Goal: Information Seeking & Learning: Check status

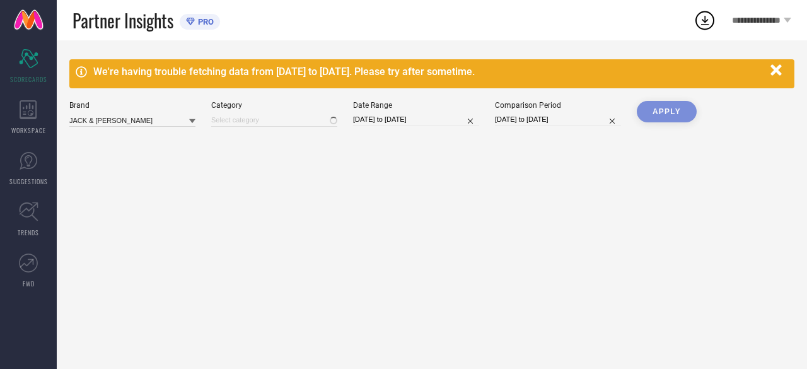
type input "All"
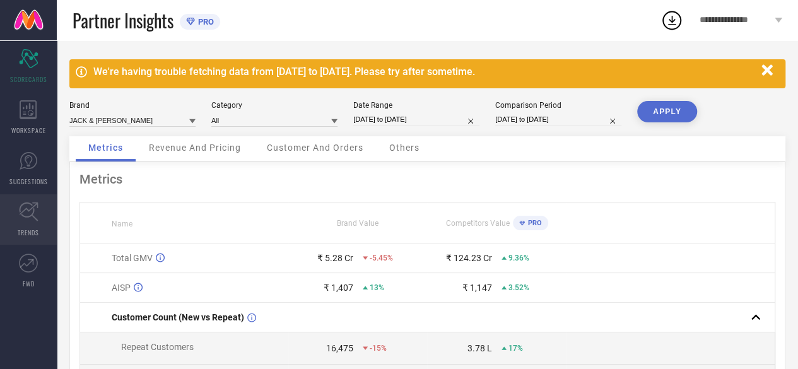
click at [29, 218] on icon at bounding box center [29, 212] width 20 height 20
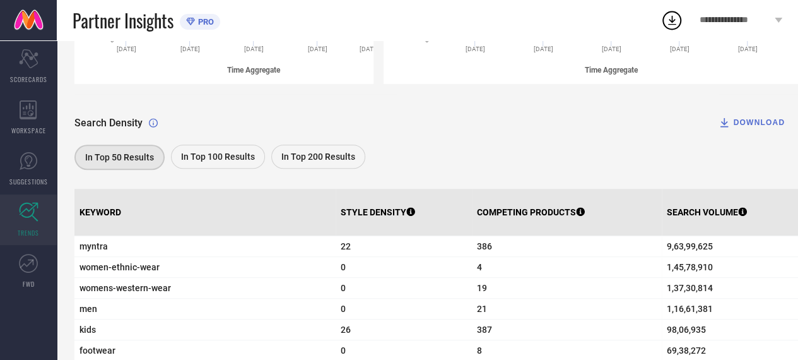
scroll to position [343, 0]
click at [45, 75] on span "SCORECARDS" at bounding box center [28, 78] width 37 height 9
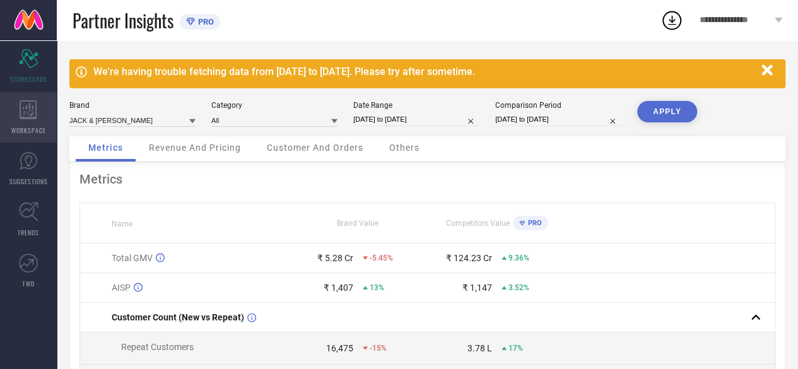
click at [34, 117] on icon at bounding box center [28, 109] width 17 height 19
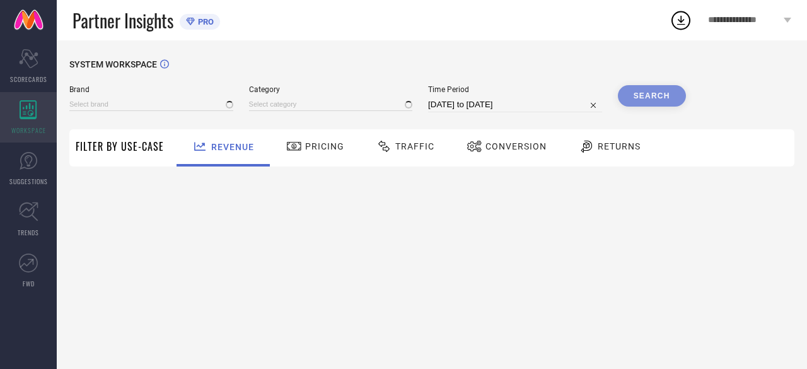
type input "JACK & JONES"
type input "All"
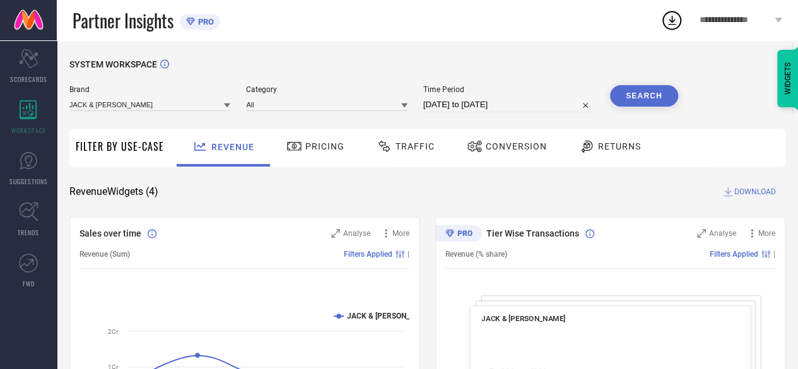
click at [402, 150] on span "Traffic" at bounding box center [415, 146] width 39 height 10
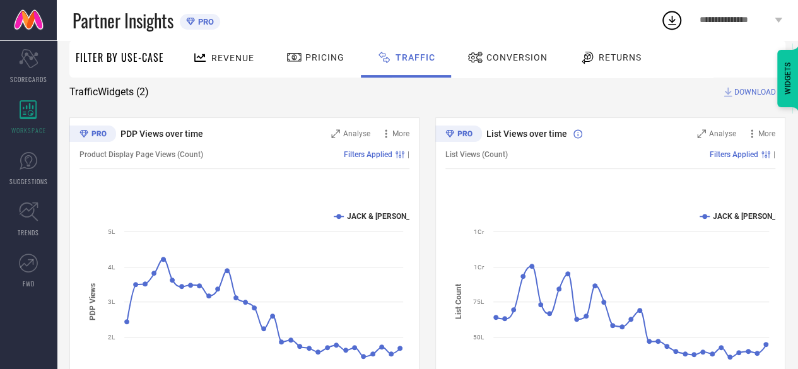
scroll to position [99, 0]
click at [367, 221] on text "JACK & JONES" at bounding box center [390, 217] width 86 height 9
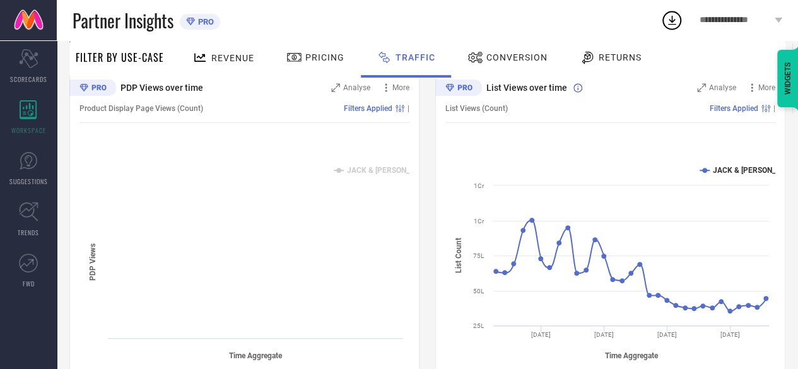
scroll to position [143, 0]
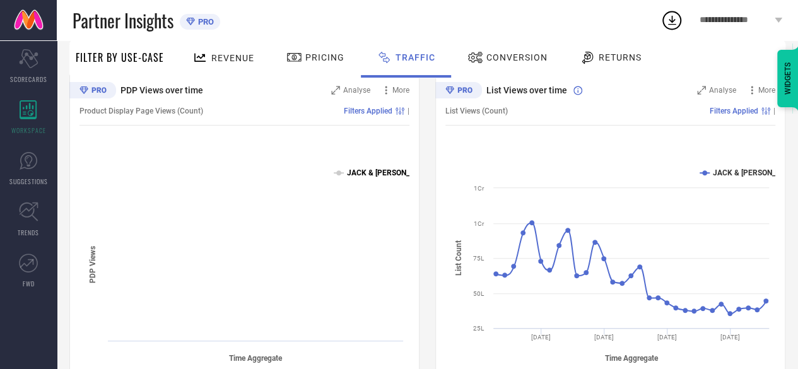
click at [368, 173] on text "JACK & JONES" at bounding box center [390, 172] width 86 height 9
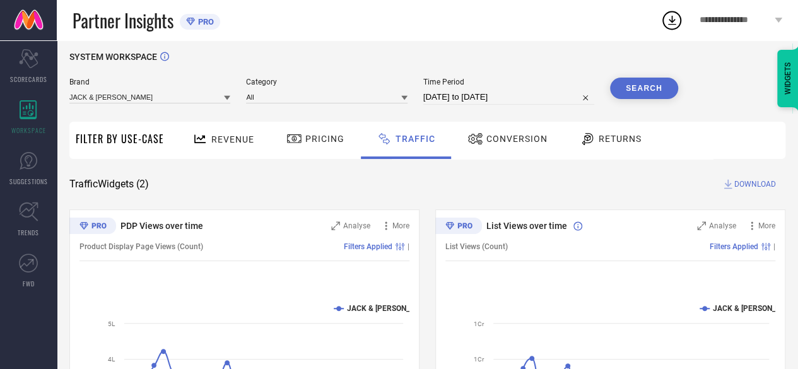
scroll to position [0, 0]
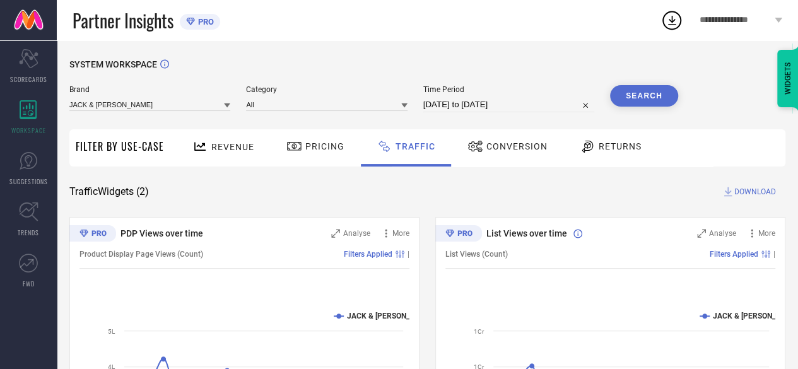
click at [226, 106] on icon at bounding box center [227, 105] width 6 height 4
click at [535, 152] on div "Conversion" at bounding box center [507, 146] width 86 height 21
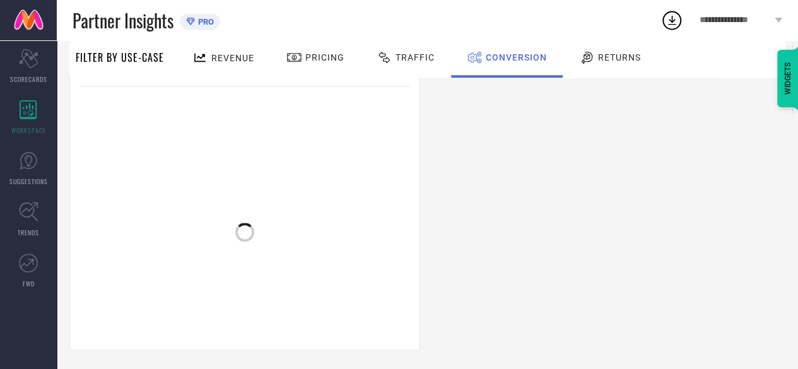
scroll to position [513, 0]
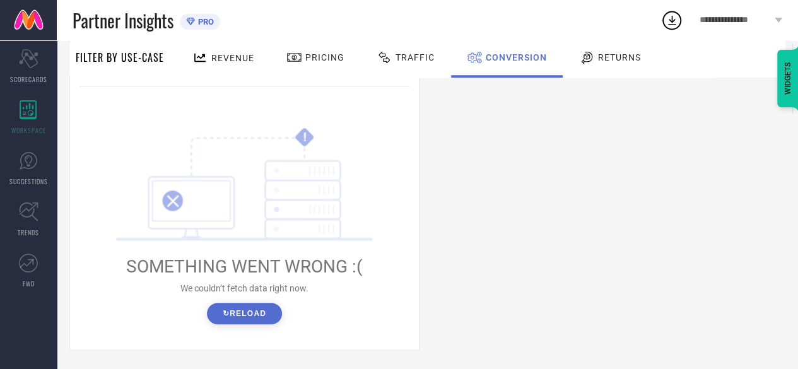
click at [426, 64] on div "Traffic" at bounding box center [405, 57] width 64 height 21
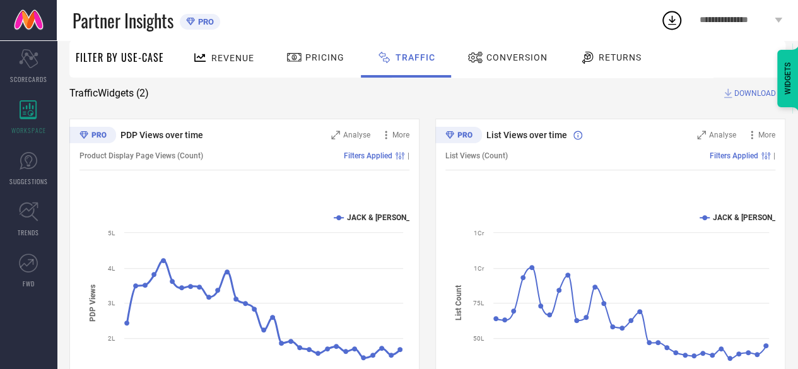
scroll to position [182, 0]
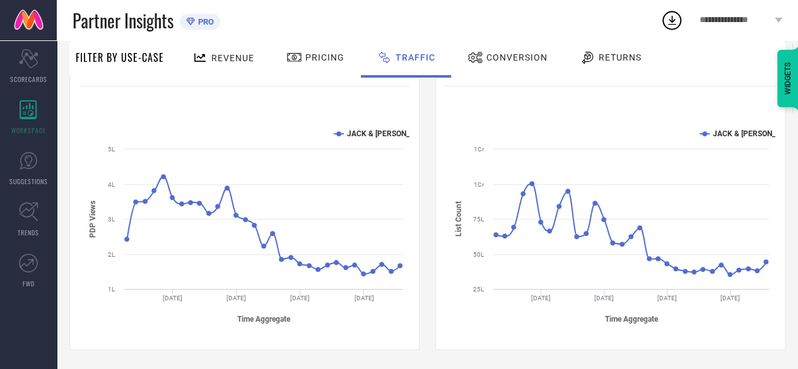
click at [529, 51] on div "Conversion" at bounding box center [507, 57] width 86 height 21
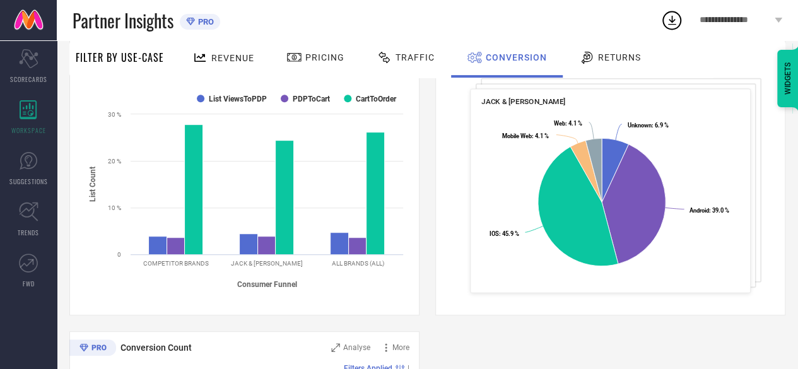
scroll to position [213, 0]
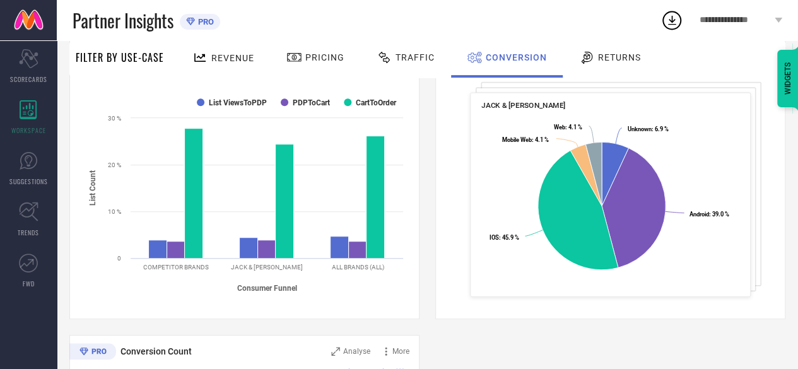
click at [338, 226] on rect at bounding box center [244, 195] width 330 height 214
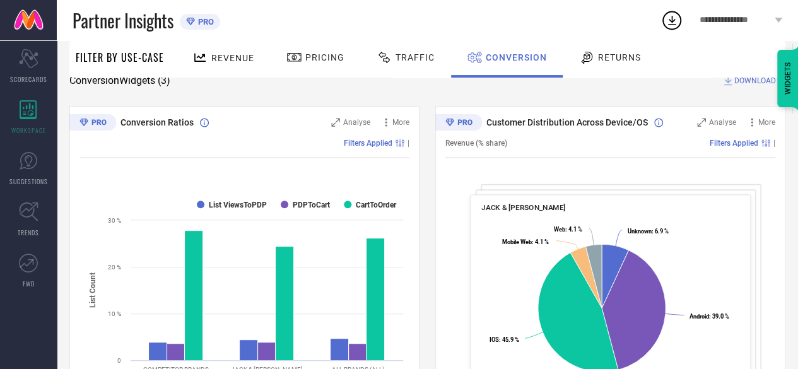
scroll to position [100, 0]
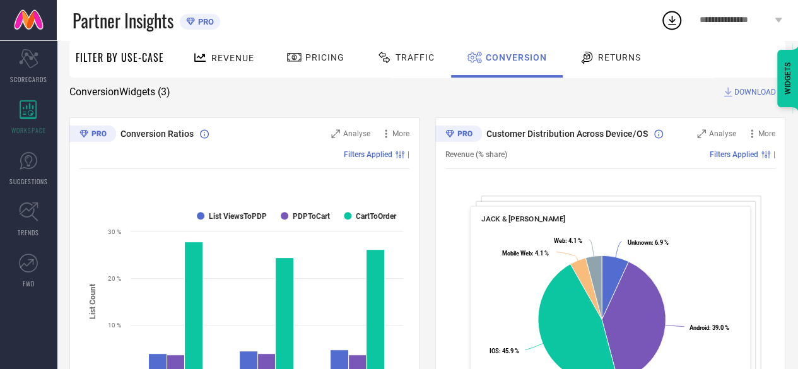
click at [320, 126] on div "Conversion Ratios Analyse More Filters Applied | Created with Highcharts 9.3.3 …" at bounding box center [244, 274] width 350 height 315
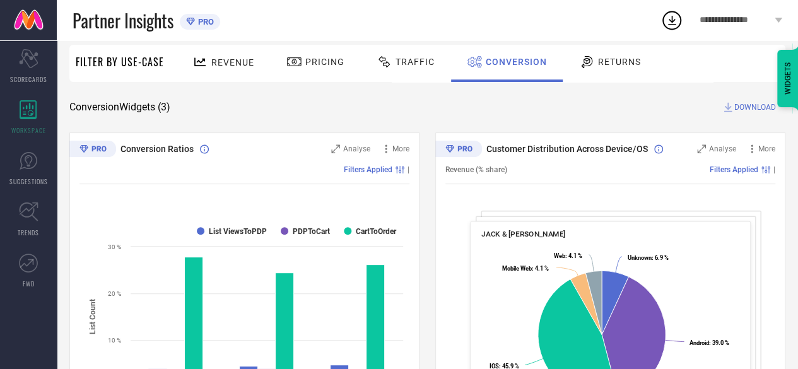
scroll to position [56, 0]
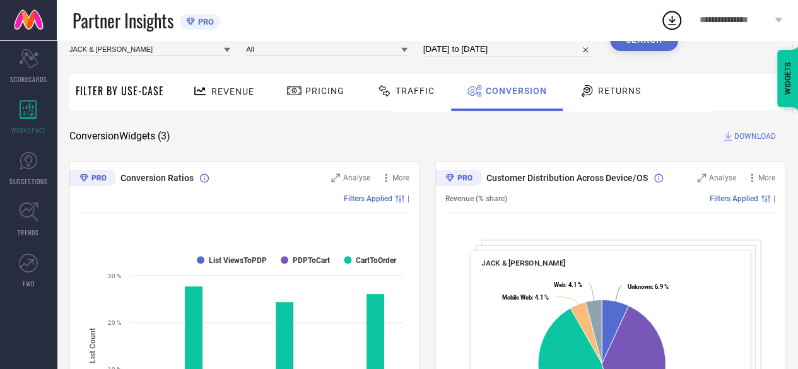
click at [414, 89] on span "Traffic" at bounding box center [415, 91] width 39 height 10
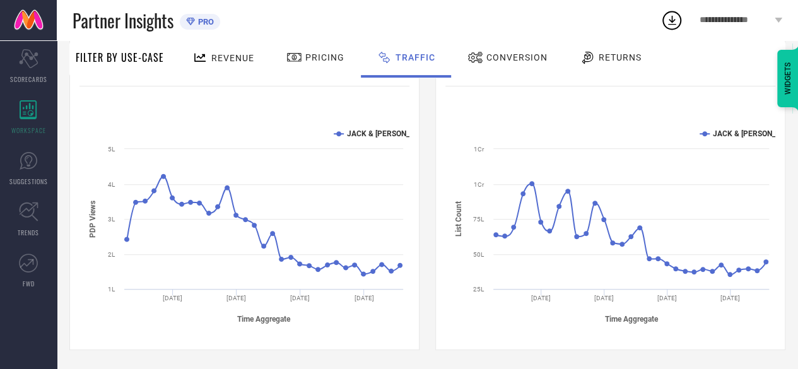
scroll to position [0, 0]
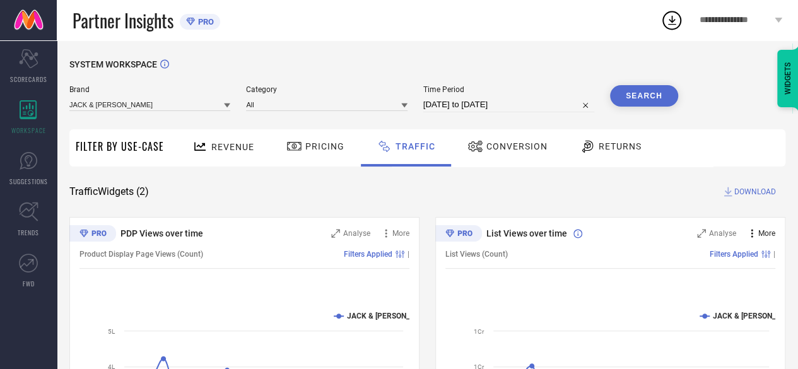
click at [754, 233] on icon at bounding box center [752, 233] width 13 height 13
click at [685, 204] on div "SYSTEM WORKSPACE Brand JACK & JONES Category All Time Period 31-07-2025 to 30-0…" at bounding box center [427, 295] width 716 height 473
click at [528, 148] on span "Conversion" at bounding box center [516, 146] width 61 height 10
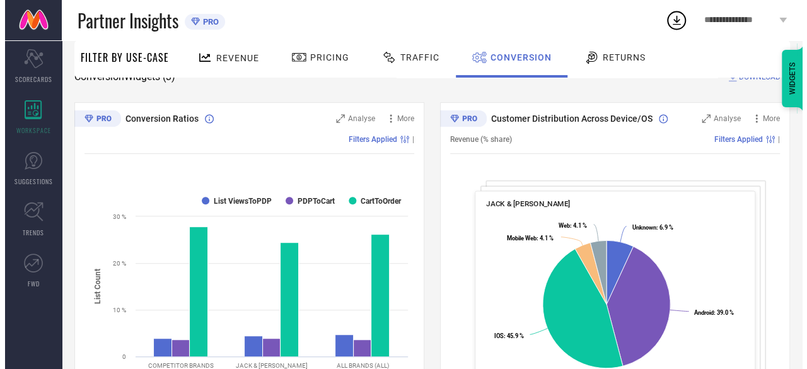
scroll to position [77, 0]
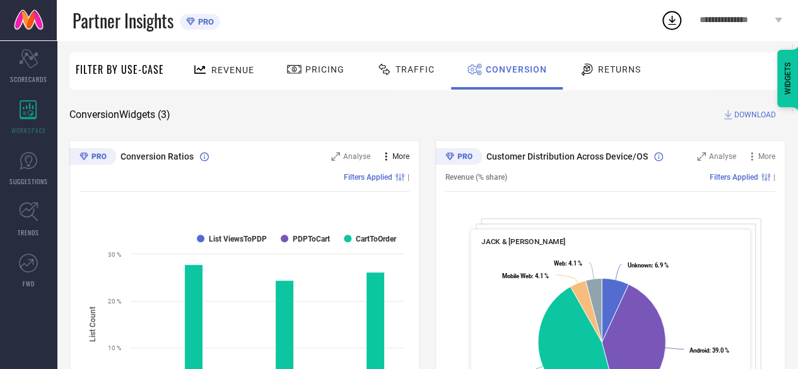
click at [386, 157] on icon at bounding box center [386, 156] width 2 height 8
click at [347, 155] on span "Analyse" at bounding box center [356, 156] width 27 height 9
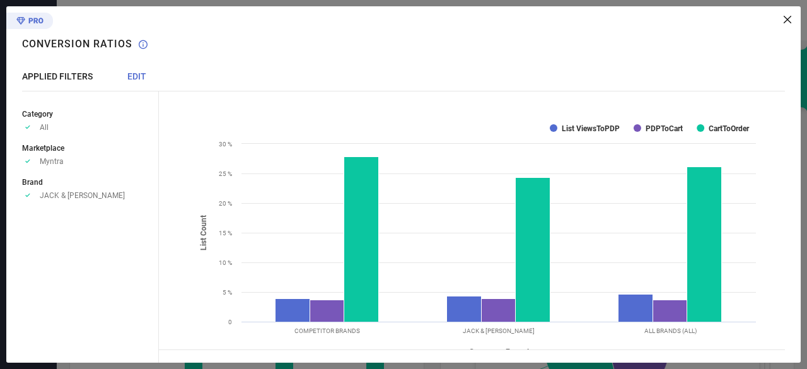
click at [139, 74] on span "EDIT" at bounding box center [136, 76] width 19 height 10
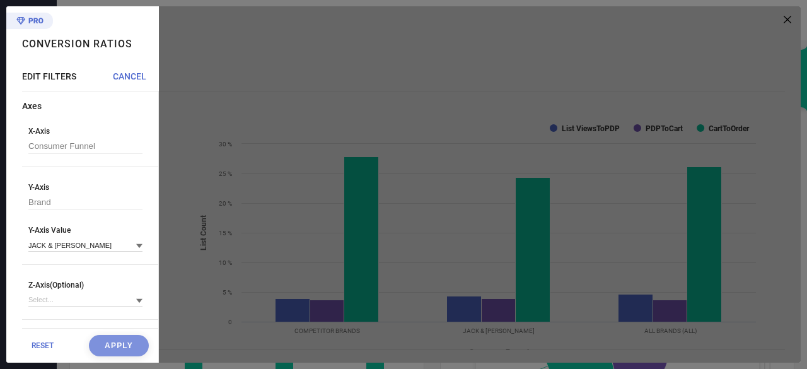
click at [245, 74] on div at bounding box center [480, 184] width 642 height 356
click at [134, 80] on span "CANCEL" at bounding box center [129, 76] width 33 height 10
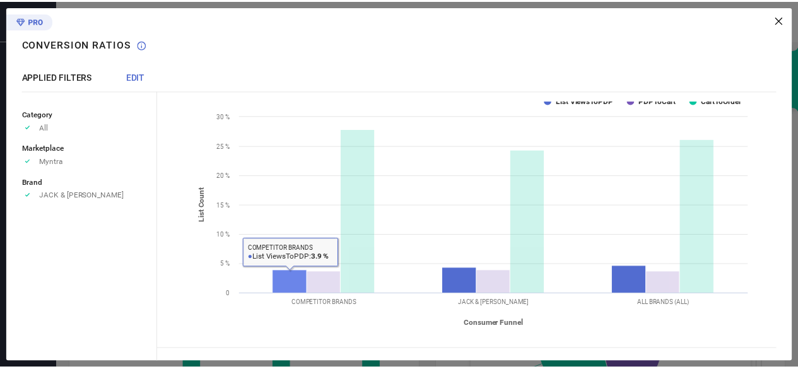
scroll to position [0, 0]
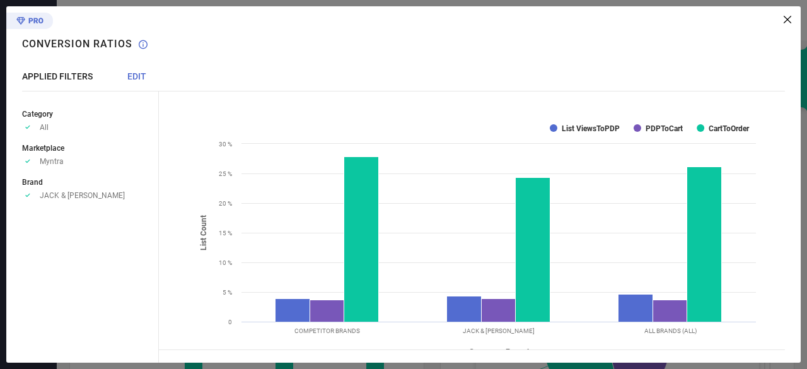
click at [787, 17] on icon at bounding box center [788, 20] width 8 height 8
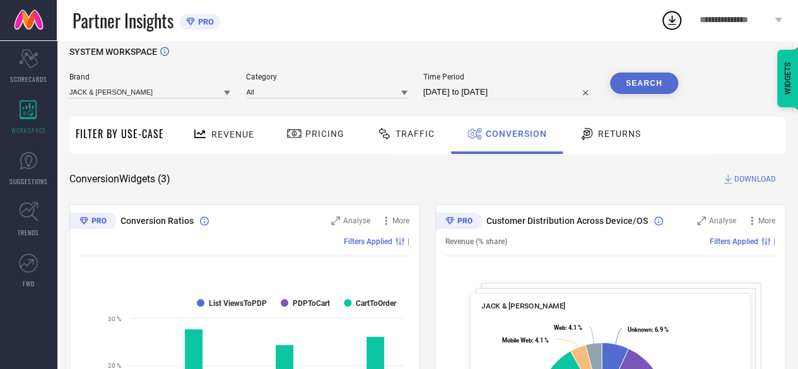
scroll to position [11, 0]
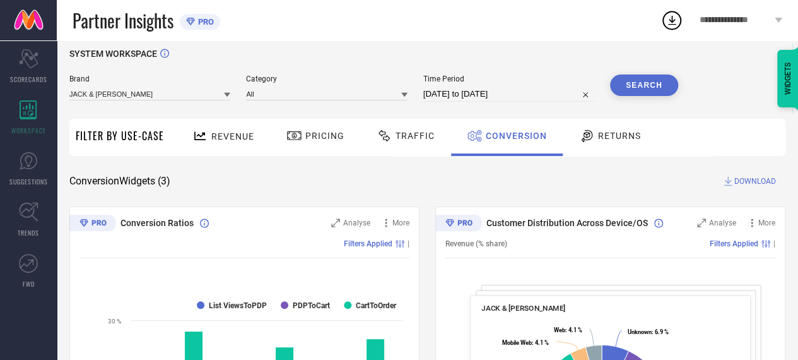
select select "6"
select select "2025"
select select "7"
select select "2025"
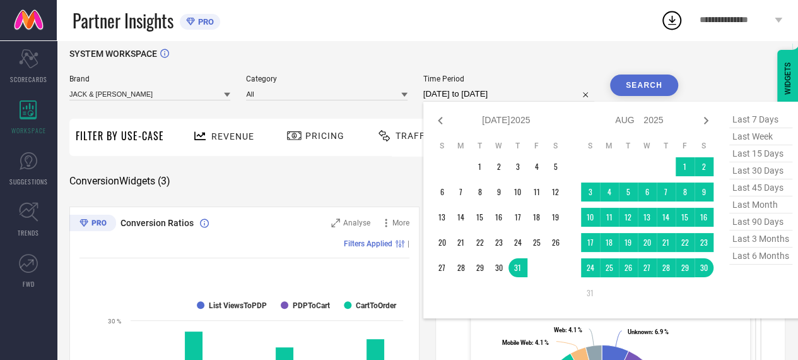
click at [438, 96] on input "[DATE] to [DATE]" at bounding box center [508, 93] width 171 height 15
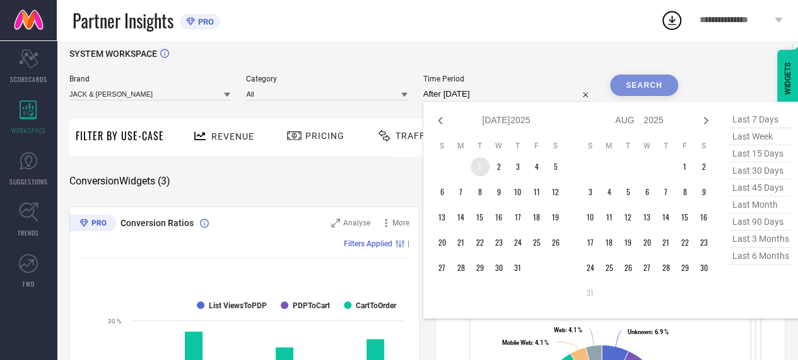
click at [480, 165] on td "1" at bounding box center [480, 166] width 19 height 19
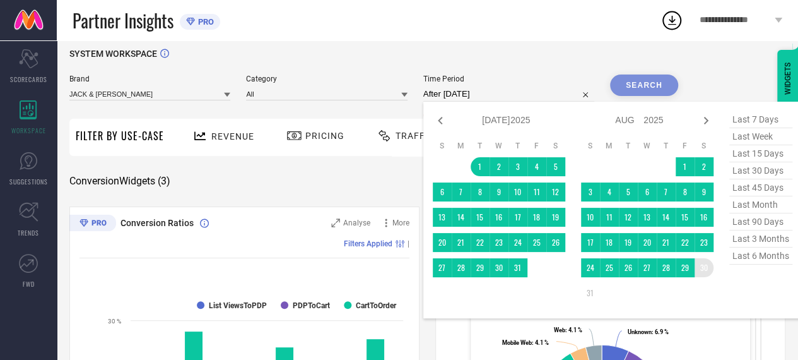
type input "01-07-2025 to 30-08-2025"
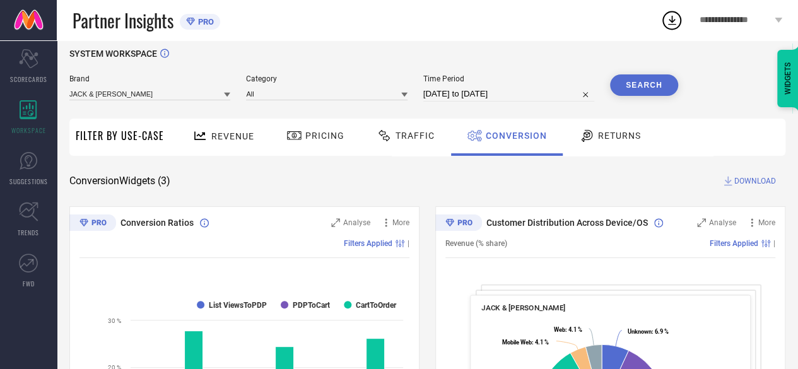
click at [648, 85] on button "Search" at bounding box center [644, 84] width 68 height 21
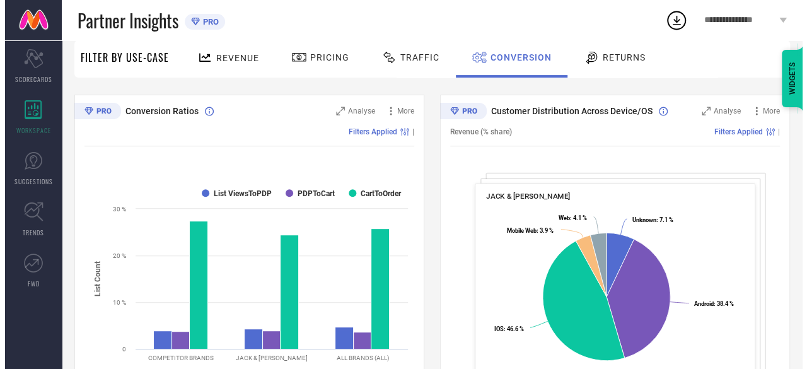
scroll to position [122, 0]
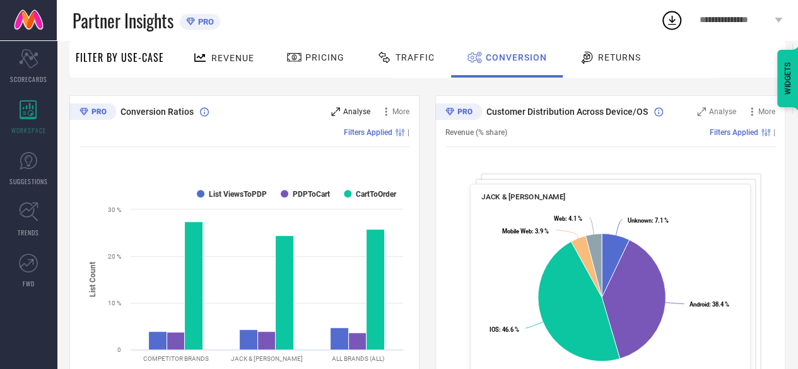
click at [353, 113] on span "Analyse" at bounding box center [356, 111] width 27 height 9
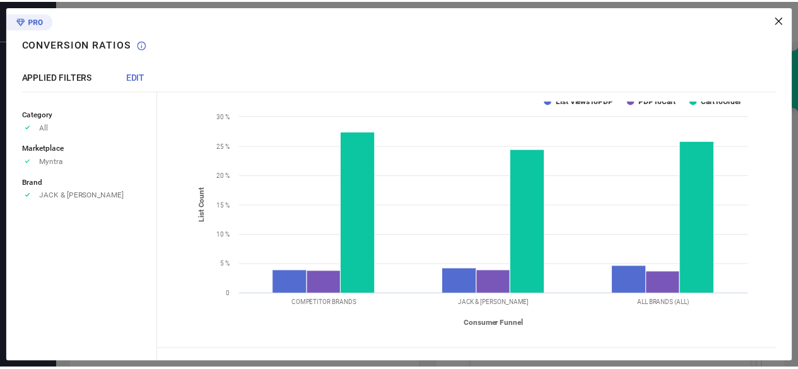
scroll to position [9, 0]
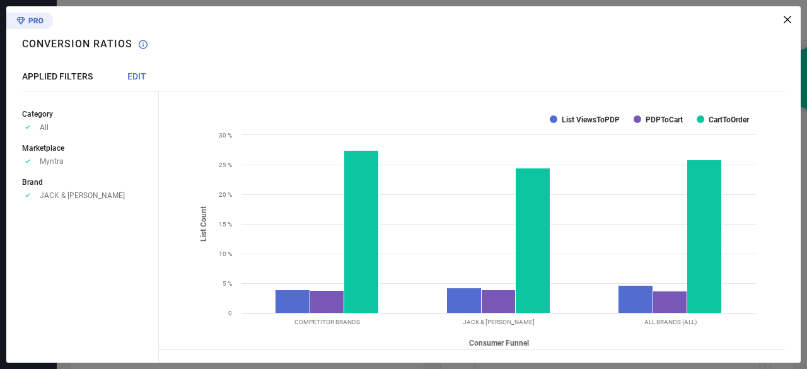
click at [789, 16] on icon at bounding box center [788, 20] width 8 height 8
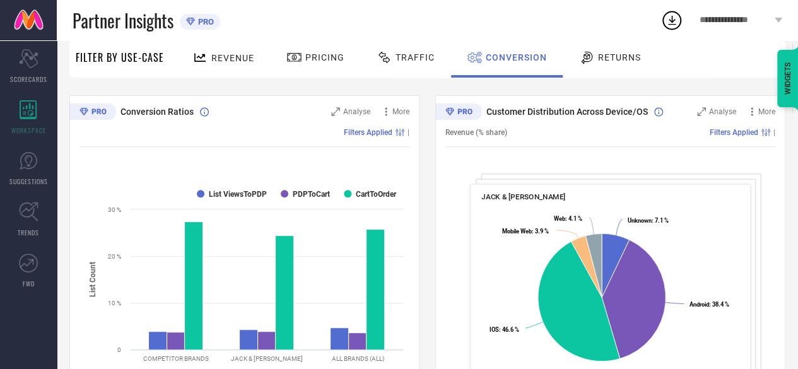
click at [777, 21] on icon at bounding box center [779, 20] width 8 height 5
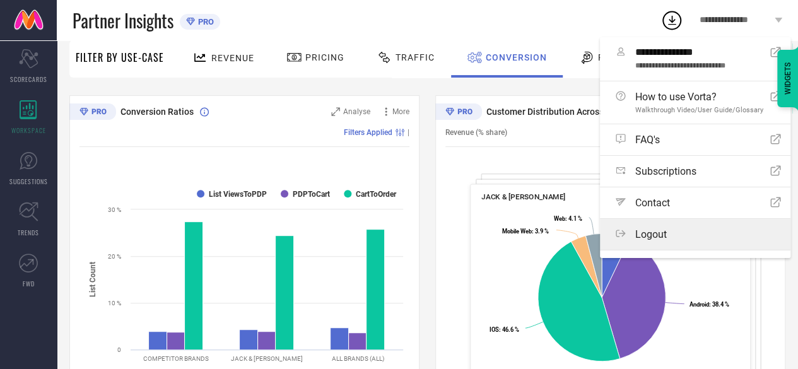
click at [675, 228] on div "Logout" at bounding box center [698, 234] width 165 height 12
click at [0, 0] on button "Logout" at bounding box center [0, 0] width 0 height 0
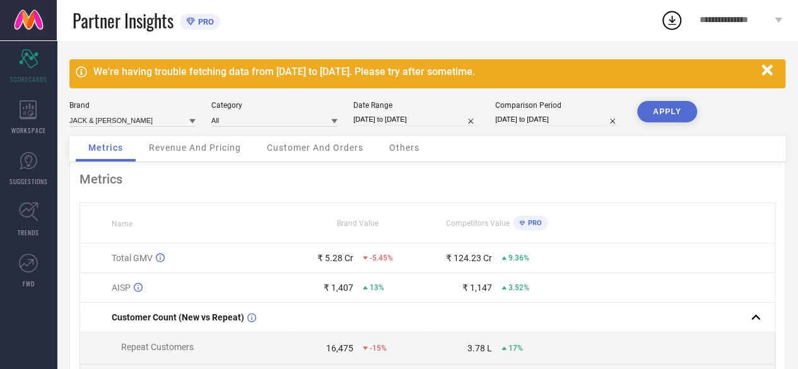
select select "6"
select select "2025"
select select "7"
select select "2025"
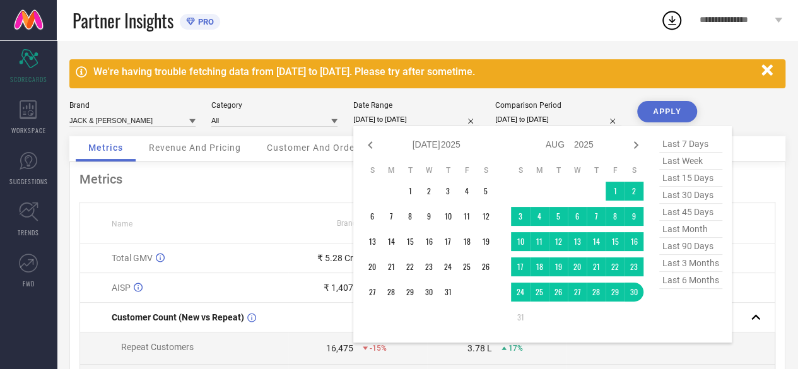
click at [421, 122] on input "[DATE] to [DATE]" at bounding box center [416, 119] width 126 height 13
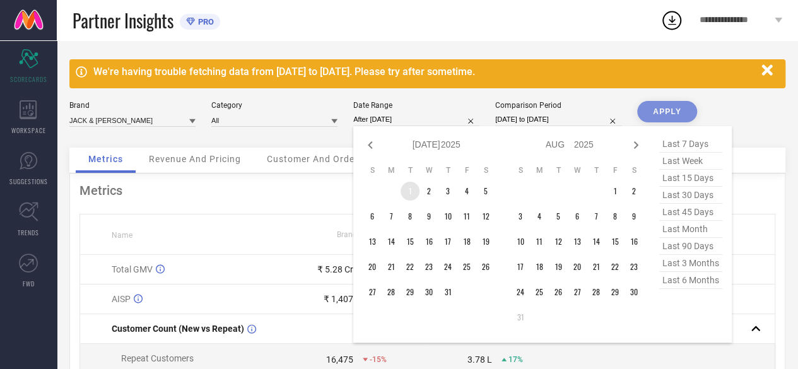
click at [410, 191] on td "1" at bounding box center [410, 191] width 19 height 19
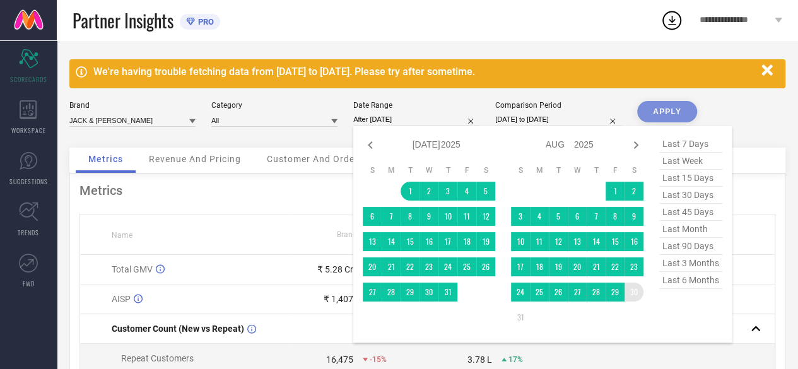
type input "[DATE] to [DATE]"
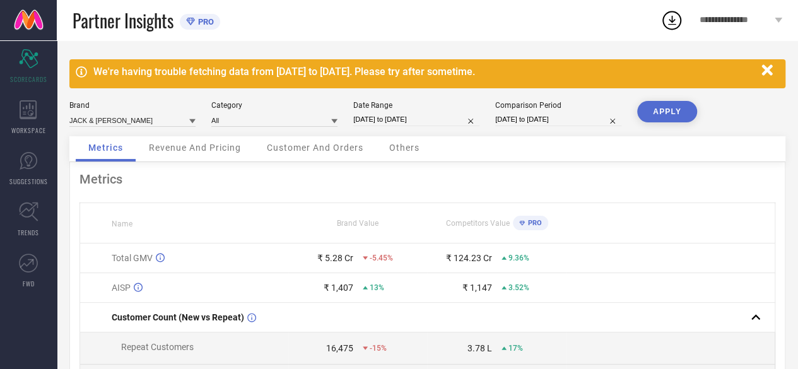
click at [669, 113] on button "APPLY" at bounding box center [667, 111] width 60 height 21
click at [42, 118] on div "WORKSPACE" at bounding box center [28, 117] width 57 height 50
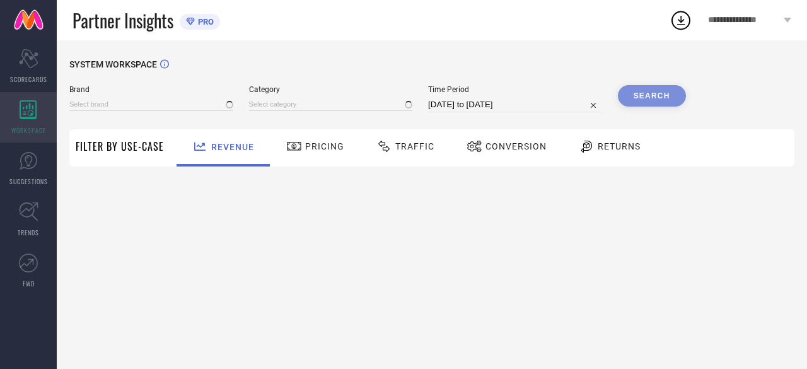
type input "JACK & JONES"
type input "All"
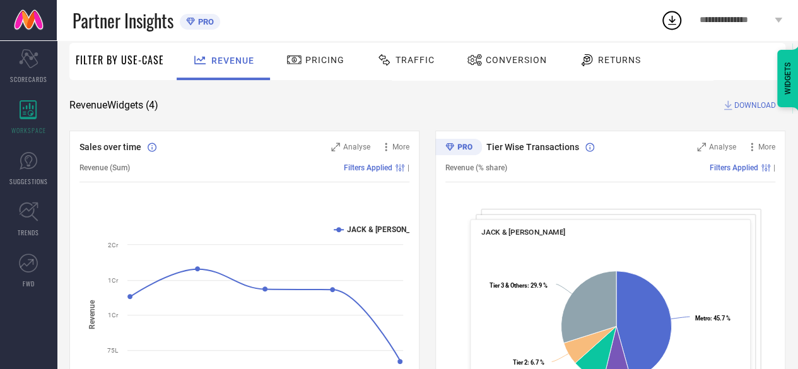
scroll to position [86, 0]
click at [519, 62] on span "Conversion" at bounding box center [516, 61] width 61 height 10
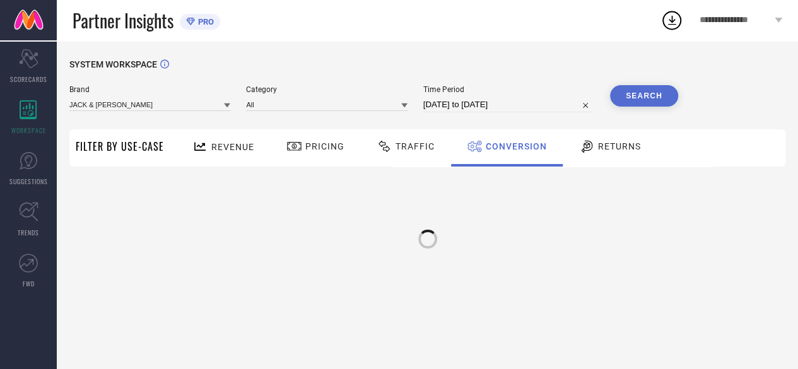
scroll to position [0, 0]
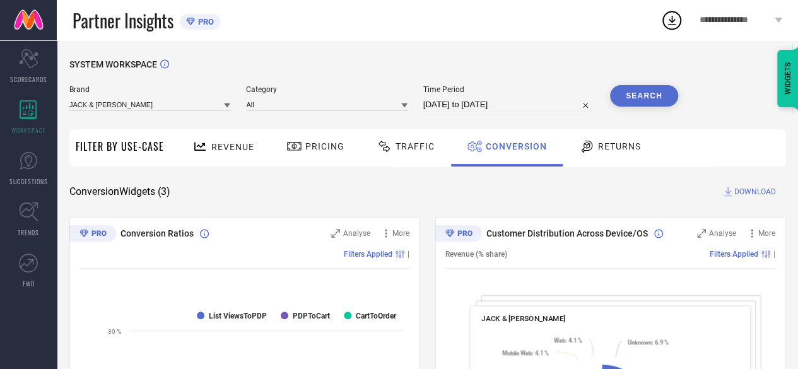
select select "6"
select select "2025"
select select "7"
select select "2025"
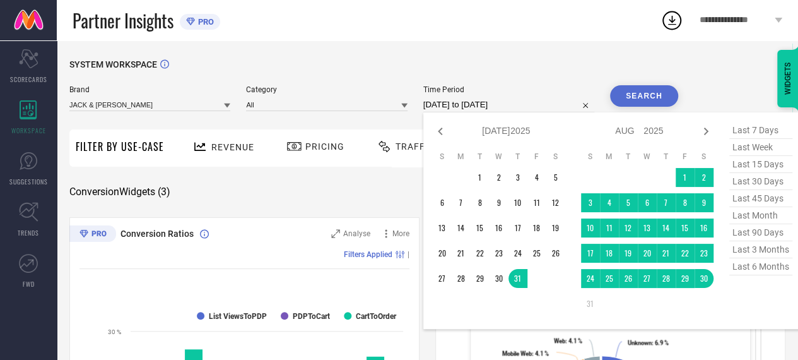
click at [515, 104] on input "[DATE] to [DATE]" at bounding box center [508, 104] width 171 height 15
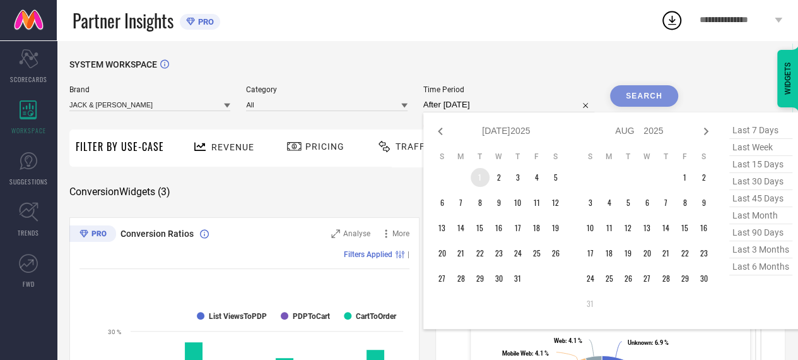
click at [479, 175] on td "1" at bounding box center [480, 177] width 19 height 19
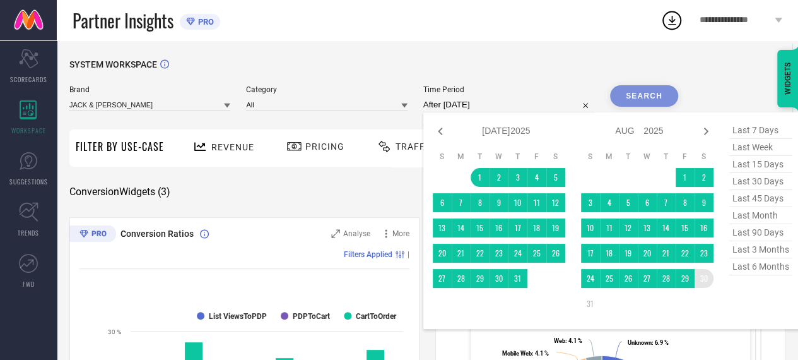
type input "01-07-2025 to 30-08-2025"
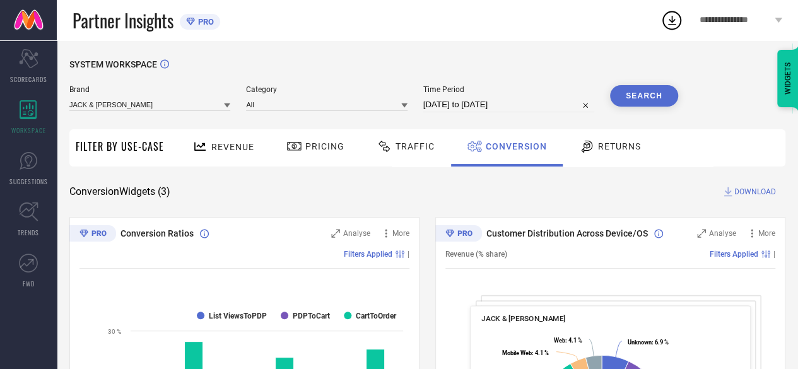
click at [638, 93] on button "Search" at bounding box center [644, 95] width 68 height 21
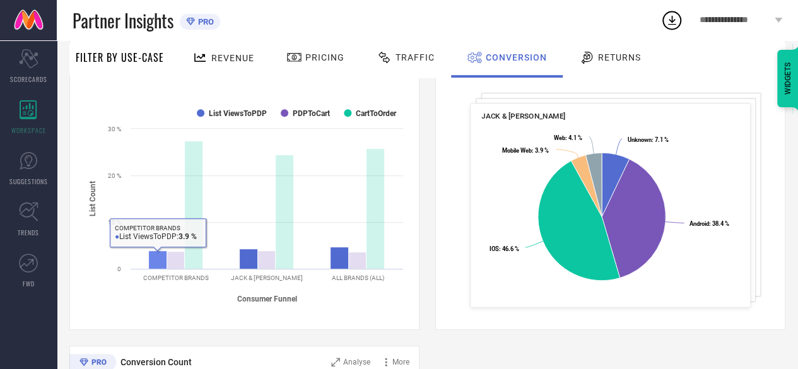
scroll to position [196, 0]
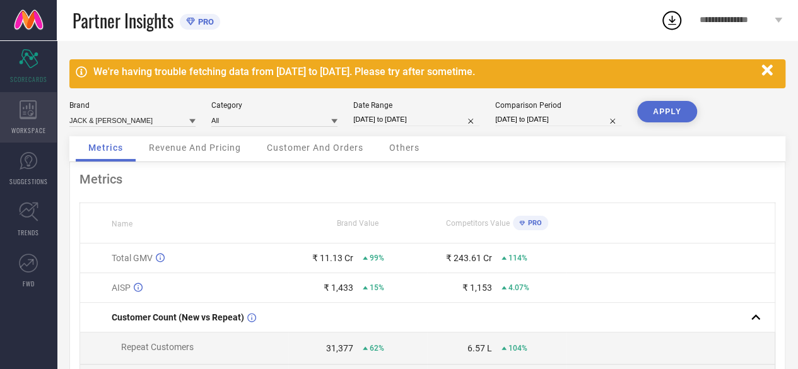
click at [28, 122] on div "WORKSPACE" at bounding box center [28, 117] width 57 height 50
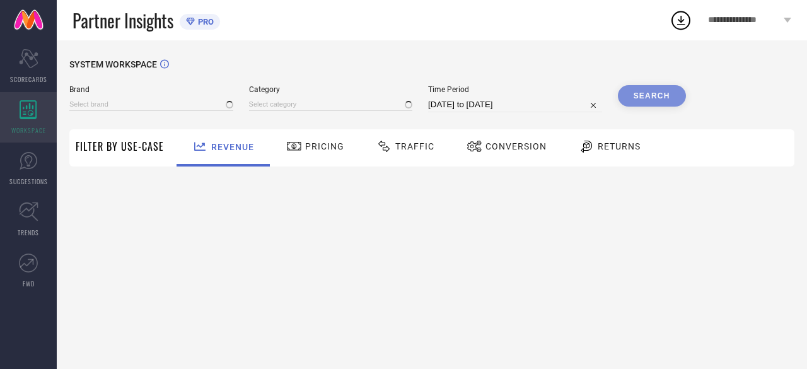
type input "JACK & JONES"
type input "All"
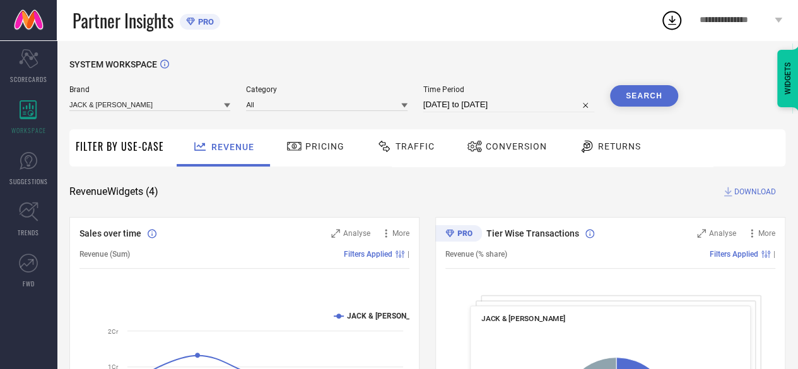
click at [499, 150] on span "Conversion" at bounding box center [516, 146] width 61 height 10
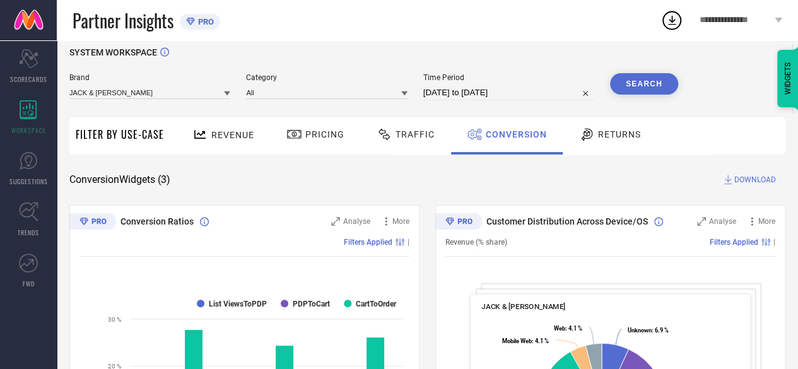
scroll to position [11, 0]
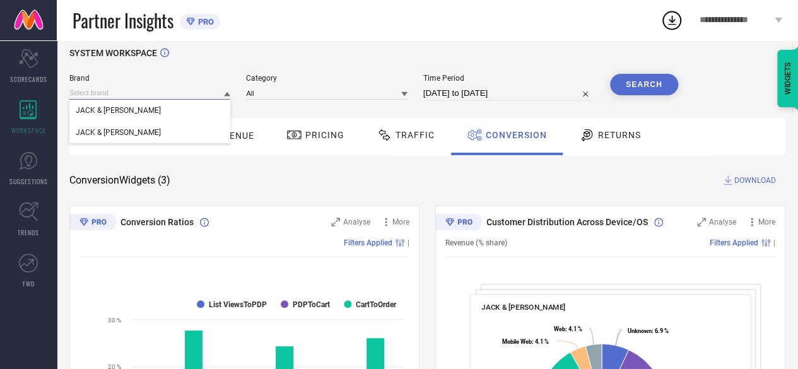
click at [156, 97] on input at bounding box center [149, 92] width 161 height 13
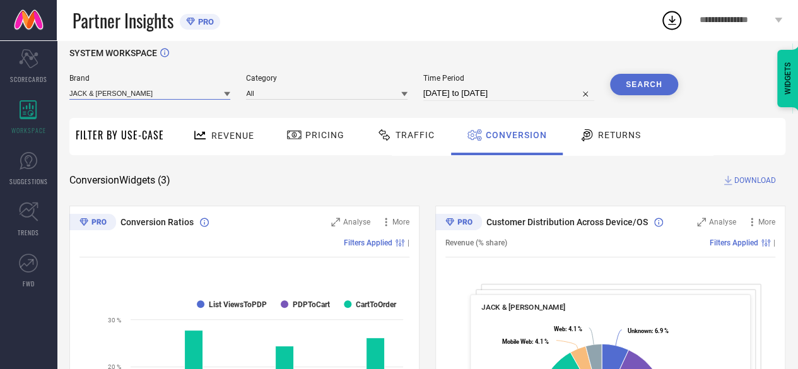
click at [156, 97] on input at bounding box center [149, 92] width 161 height 13
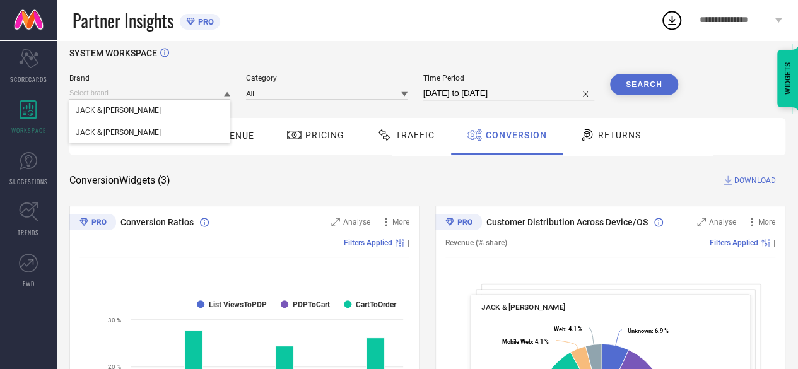
click at [730, 19] on span "**********" at bounding box center [735, 20] width 73 height 11
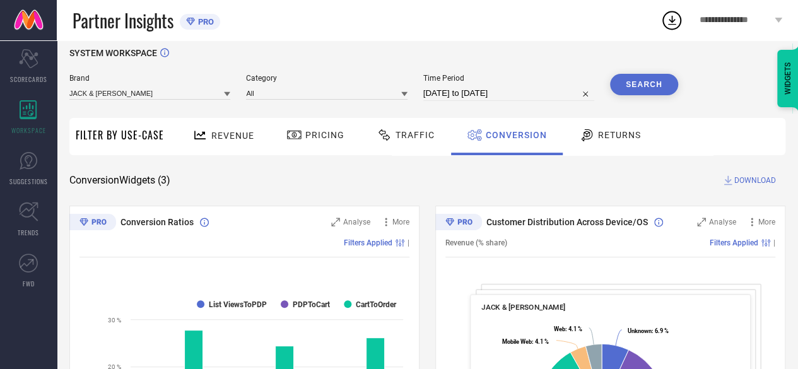
click at [765, 52] on div "WIDGETS" at bounding box center [769, 45] width 57 height 21
click at [740, 17] on span "**********" at bounding box center [735, 20] width 73 height 11
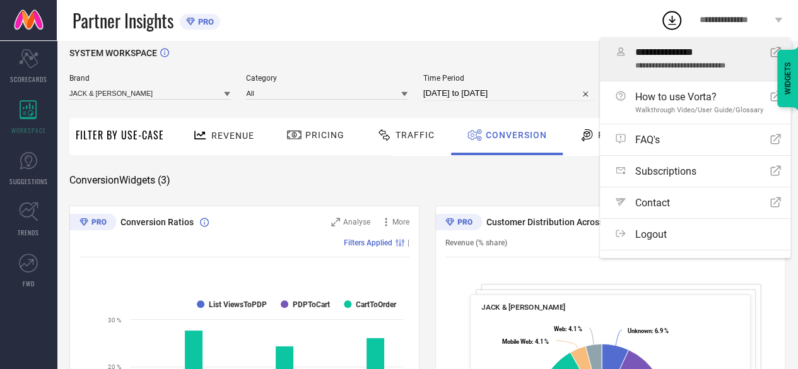
click at [684, 67] on span "**********" at bounding box center [698, 66] width 126 height 9
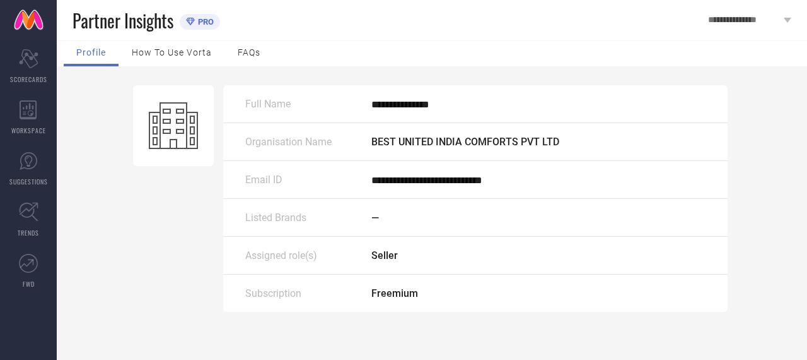
click at [430, 105] on span "**********" at bounding box center [401, 104] width 58 height 9
click at [378, 215] on span "—" at bounding box center [376, 217] width 8 height 12
click at [772, 18] on span "**********" at bounding box center [744, 20] width 73 height 11
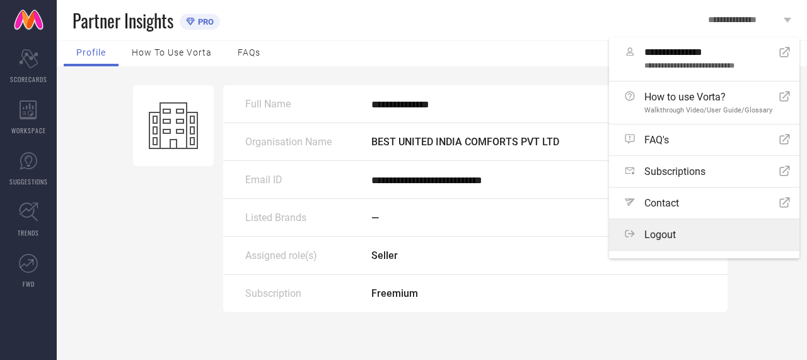
click at [668, 241] on label "Logout" at bounding box center [704, 234] width 191 height 31
click at [0, 0] on button "Logout" at bounding box center [0, 0] width 0 height 0
